Goal: Information Seeking & Learning: Learn about a topic

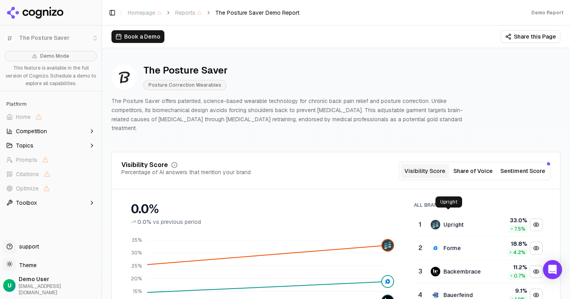
click at [448, 221] on div "Upright" at bounding box center [453, 225] width 20 height 8
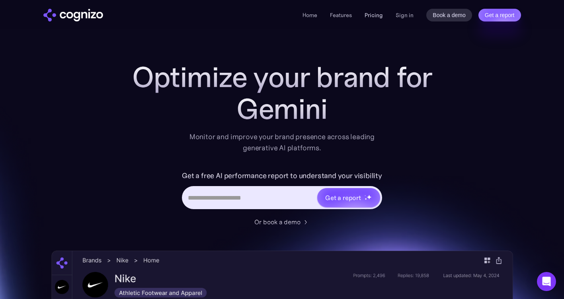
click at [374, 13] on link "Pricing" at bounding box center [374, 15] width 18 height 7
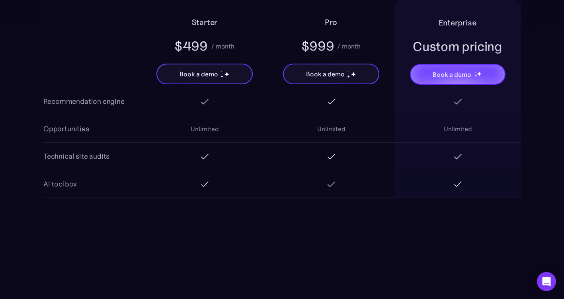
scroll to position [1194, 0]
